Goal: Browse casually

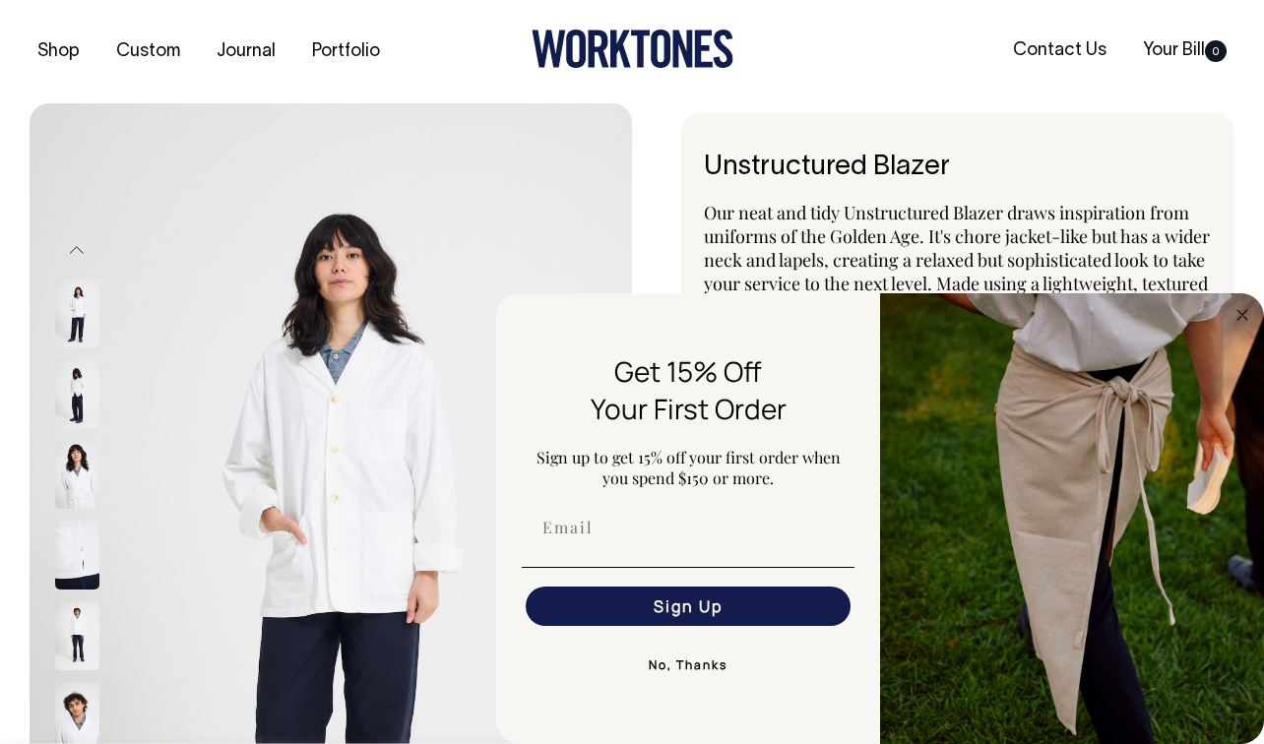
select select "Off-White"
click at [693, 660] on button "No, Thanks" at bounding box center [688, 665] width 333 height 39
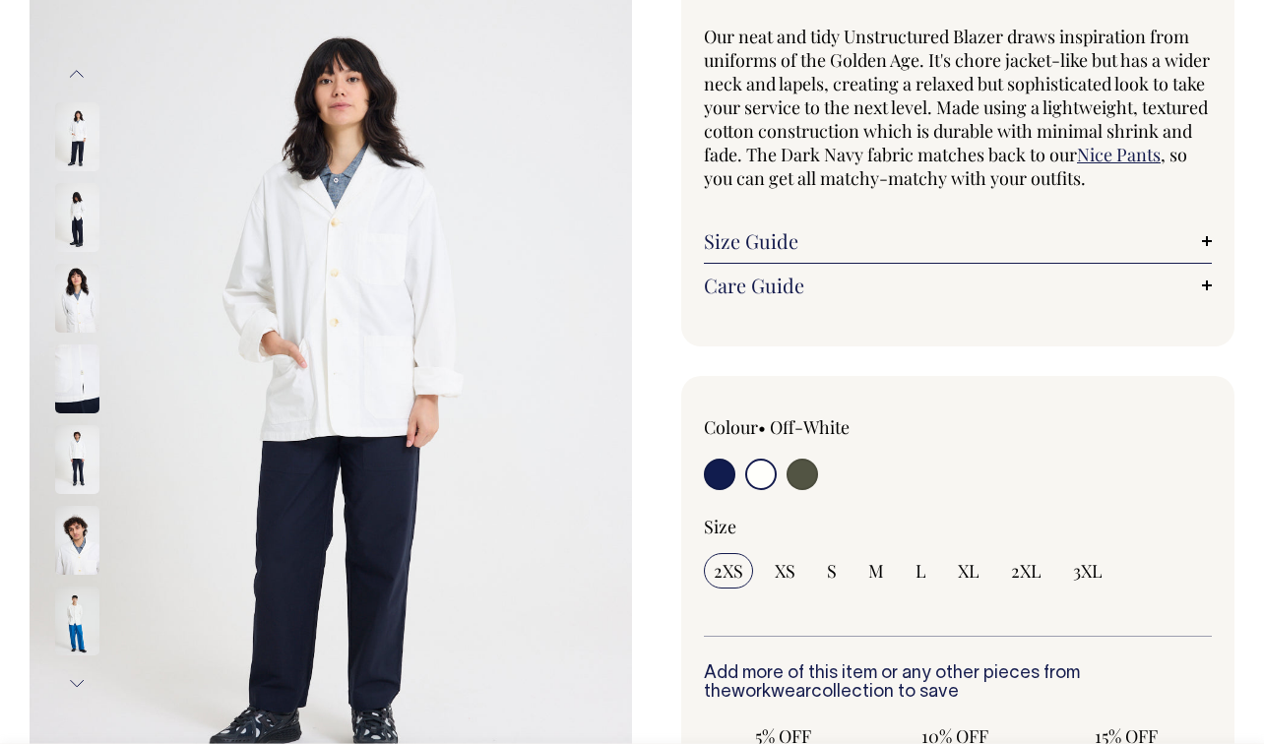
scroll to position [175, 0]
click at [731, 475] on input "radio" at bounding box center [720, 476] width 32 height 32
radio input "true"
select select "Dark Navy"
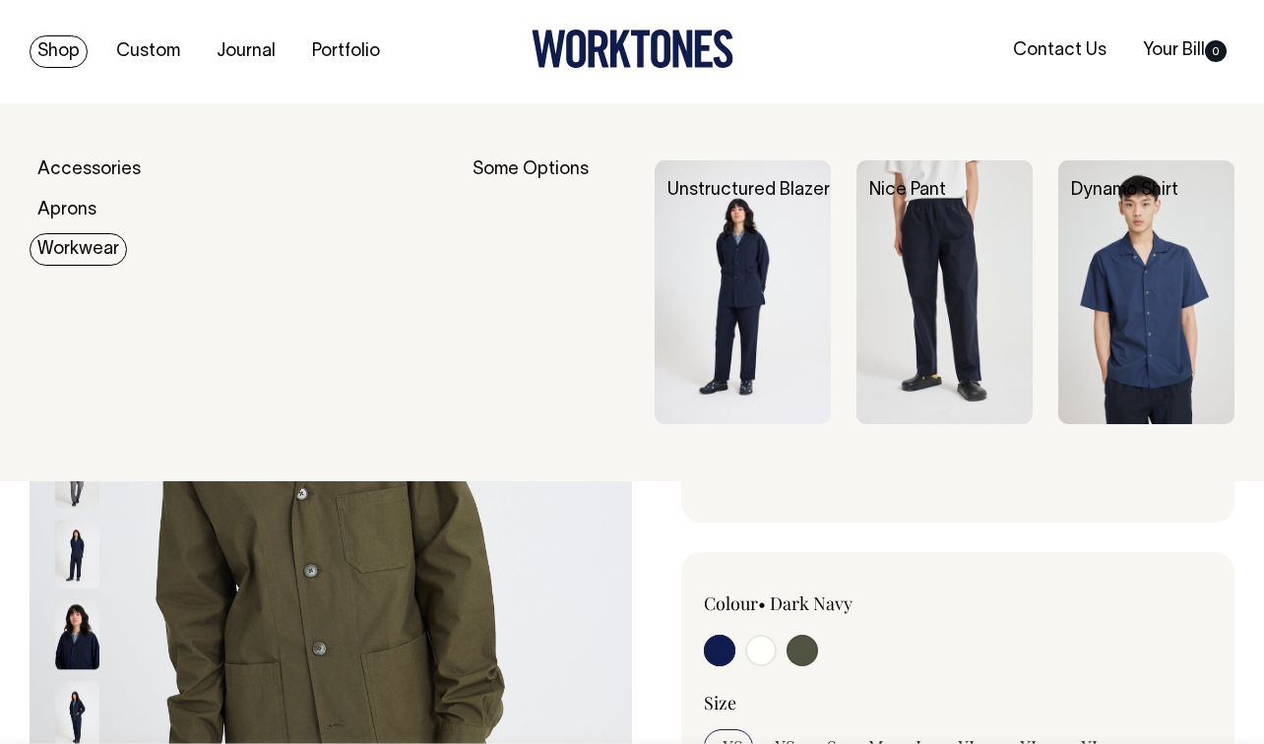
click at [922, 262] on img at bounding box center [944, 292] width 176 height 264
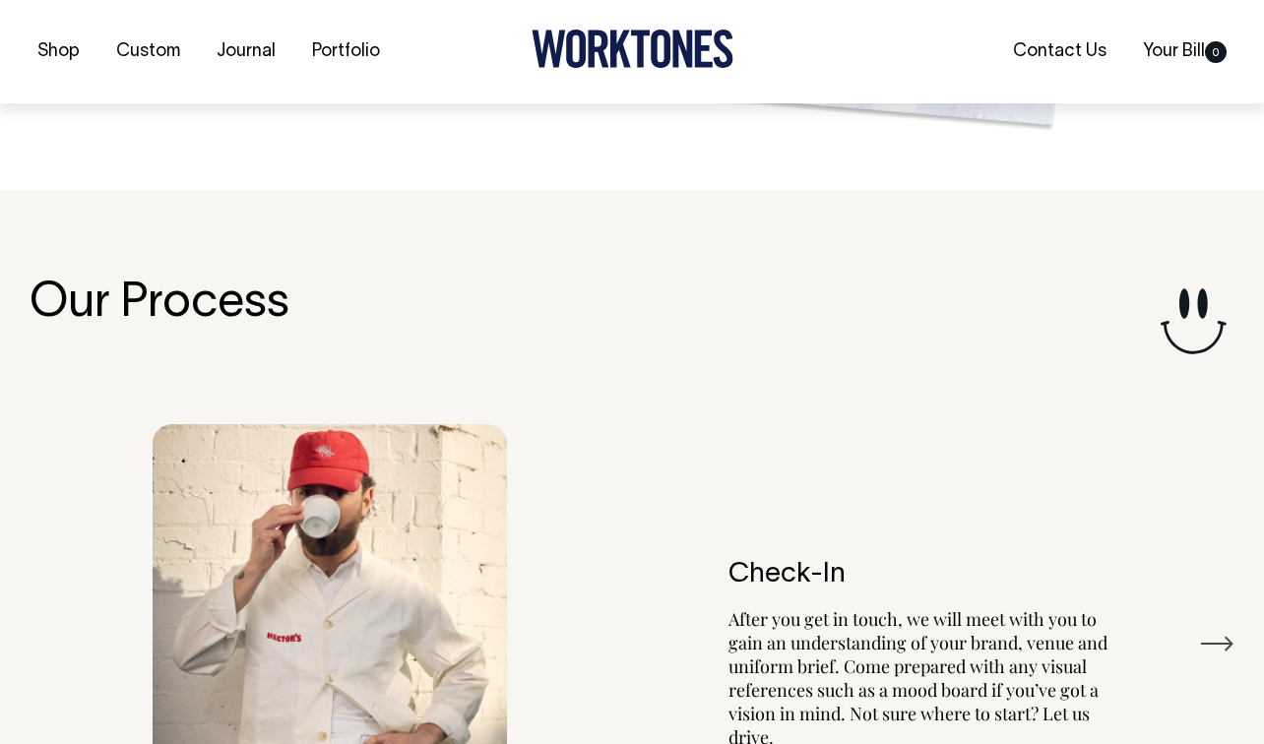
scroll to position [2228, 0]
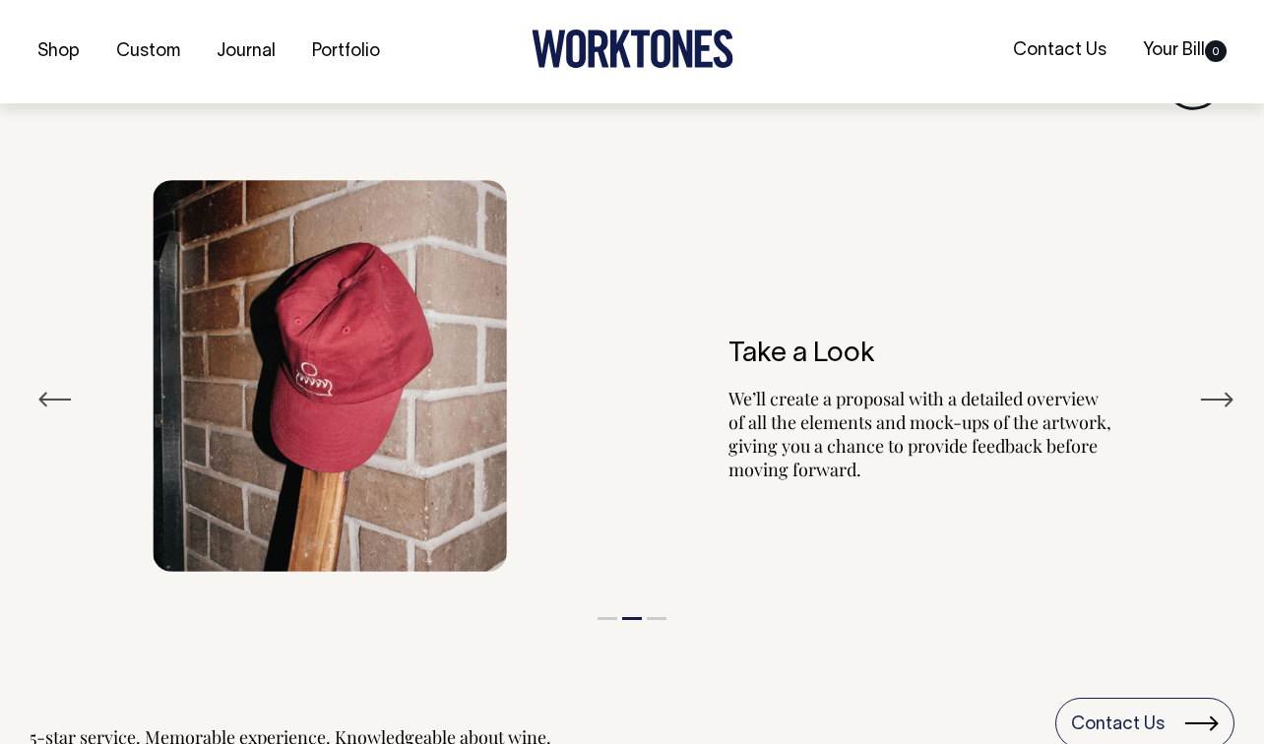
click at [1209, 396] on button "Next" at bounding box center [1216, 400] width 35 height 30
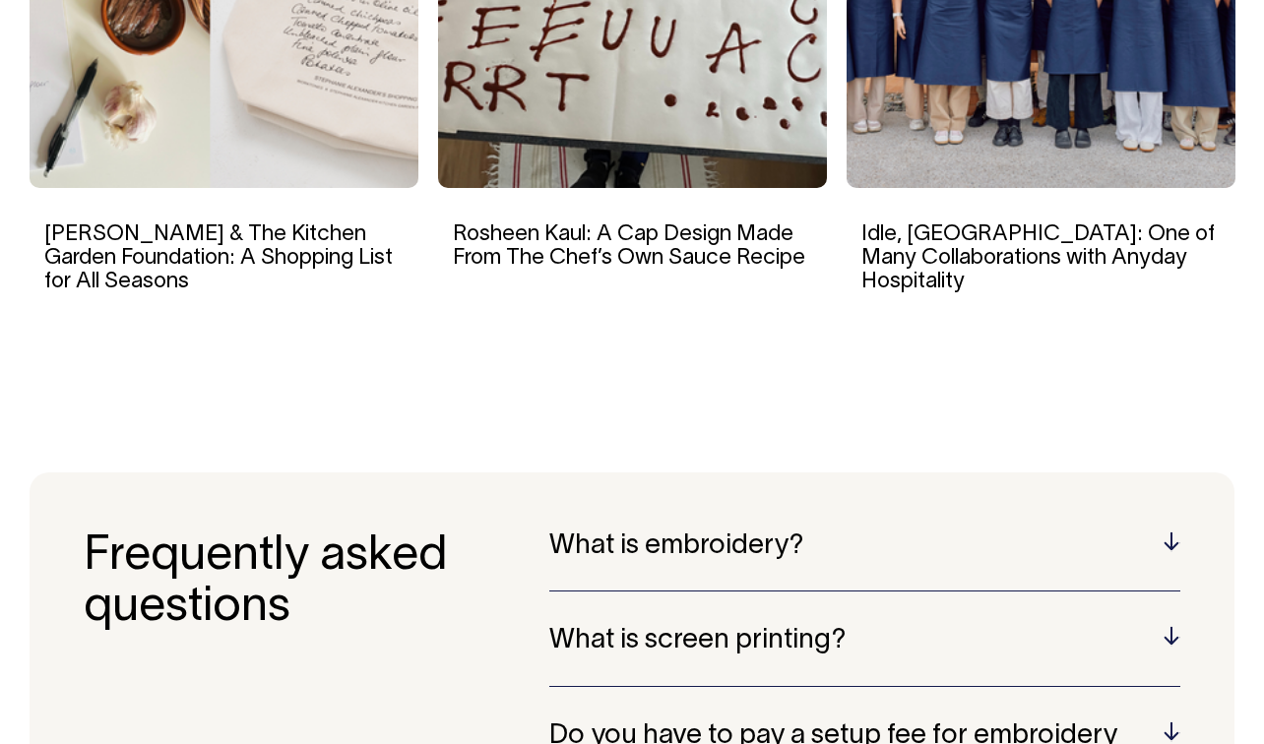
scroll to position [2358, 0]
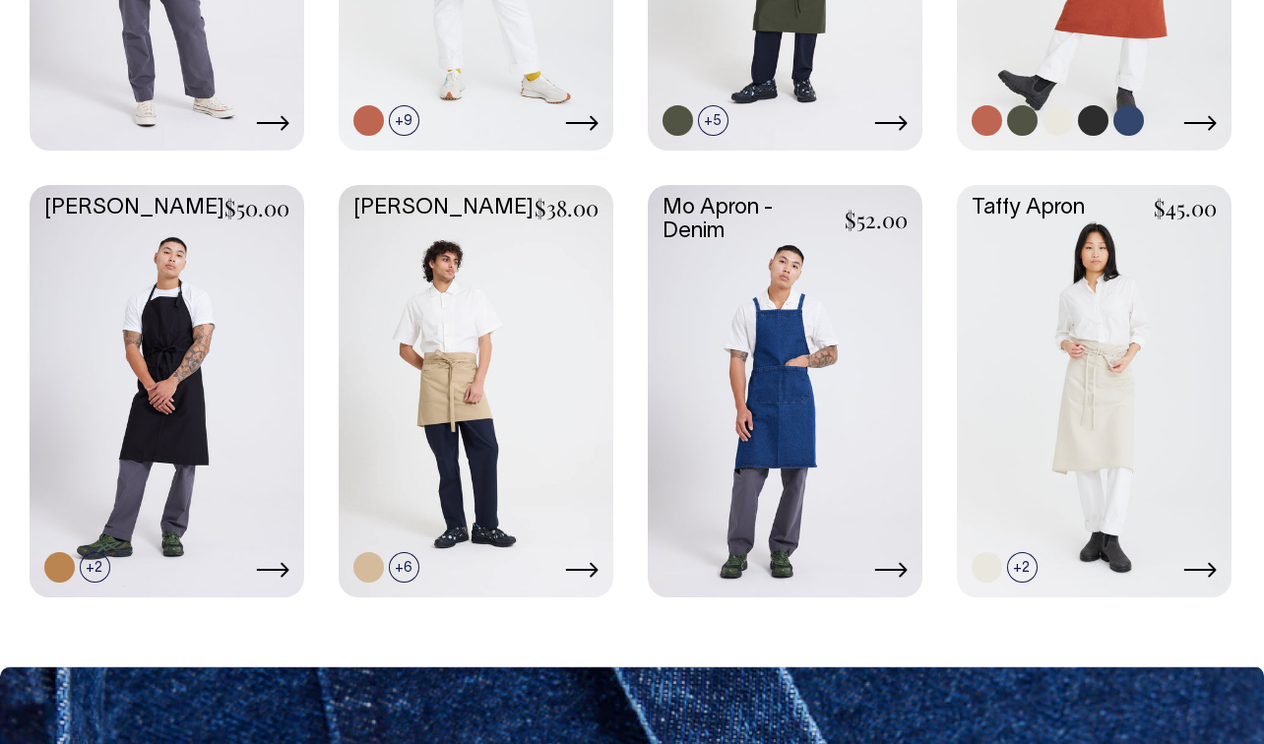
scroll to position [853, 0]
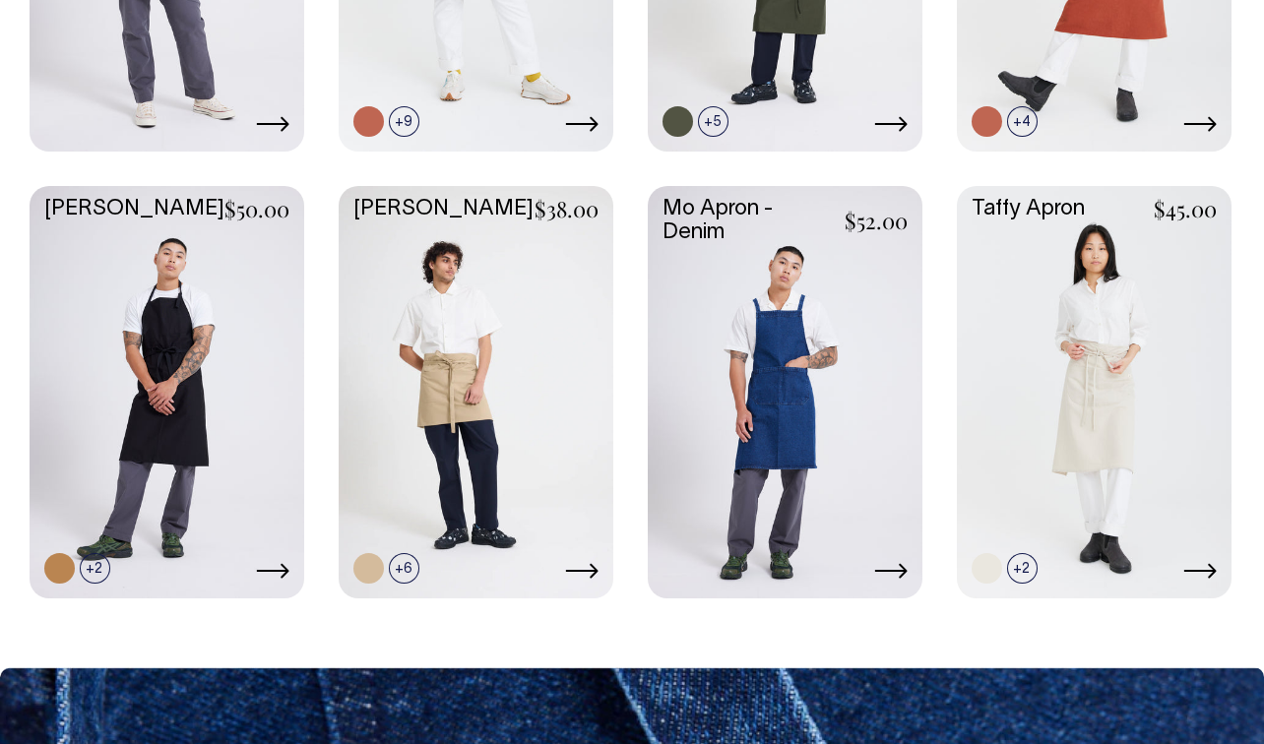
click at [802, 453] on link at bounding box center [785, 390] width 275 height 409
click at [1096, 366] on link at bounding box center [1094, 390] width 275 height 409
